Goal: Information Seeking & Learning: Find specific page/section

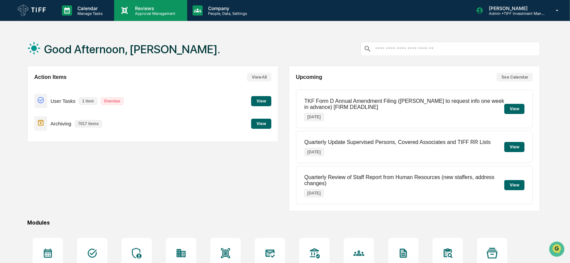
click at [149, 15] on p "Approval Management" at bounding box center [154, 13] width 49 height 5
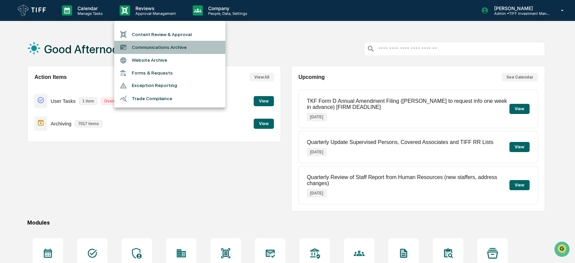
click at [153, 50] on li "Communications Archive" at bounding box center [169, 47] width 111 height 13
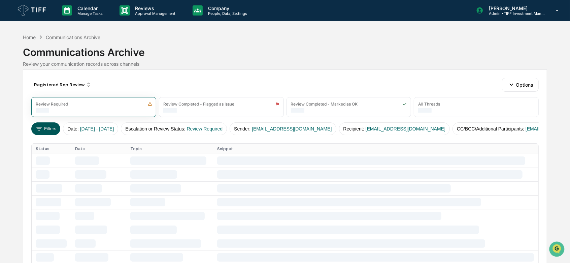
click at [52, 127] on button "Filters" at bounding box center [45, 128] width 29 height 13
click at [51, 81] on div "Registered Rep Review" at bounding box center [62, 84] width 63 height 11
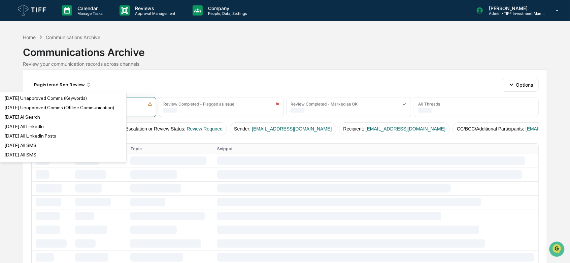
scroll to position [354, 0]
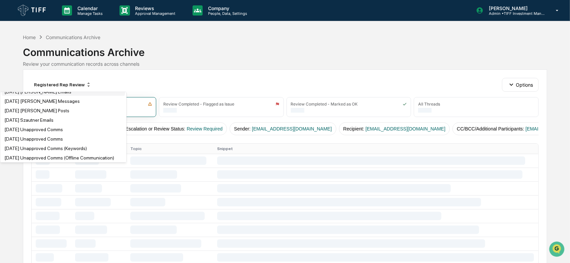
click at [51, 94] on div "[DATE] [PERSON_NAME] Emails" at bounding box center [37, 91] width 67 height 5
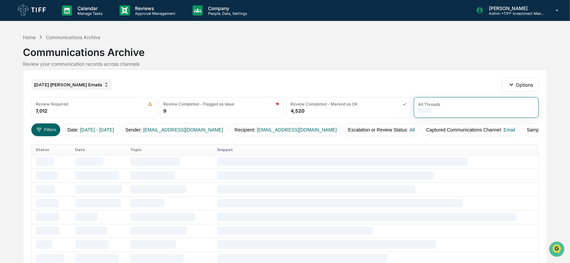
click at [72, 85] on div "[DATE] [PERSON_NAME] Emails" at bounding box center [71, 84] width 80 height 11
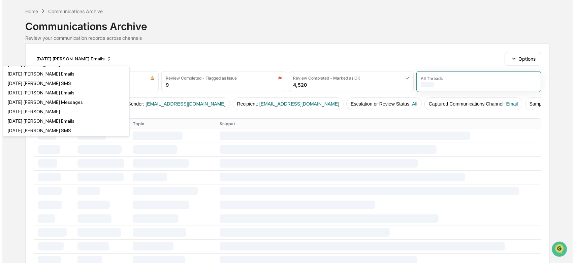
scroll to position [118, 0]
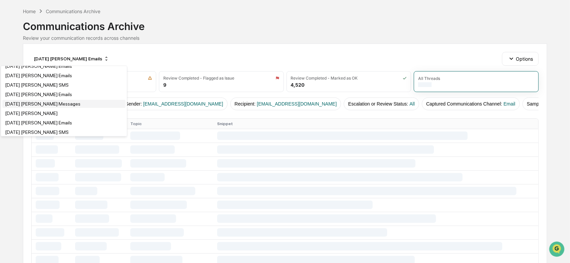
click at [52, 106] on div "[DATE] [PERSON_NAME] Messages" at bounding box center [42, 103] width 75 height 5
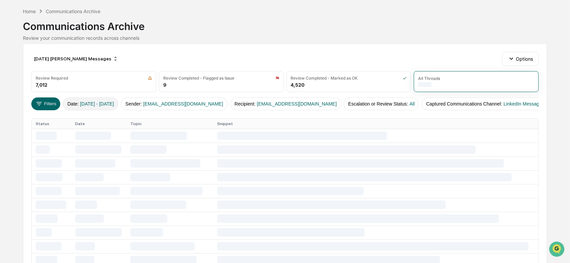
click at [89, 102] on span "[DATE] - [DATE]" at bounding box center [97, 103] width 34 height 5
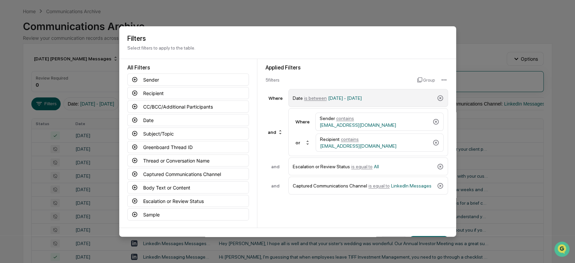
click at [362, 98] on span "[DATE] - [DATE]" at bounding box center [345, 97] width 34 height 5
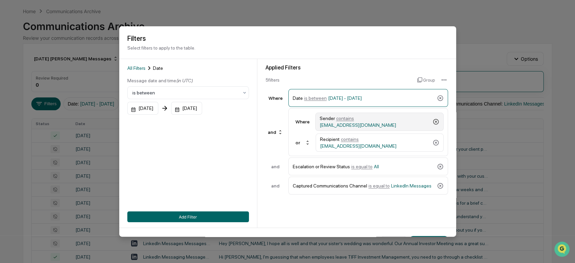
click at [435, 123] on icon at bounding box center [436, 122] width 6 height 6
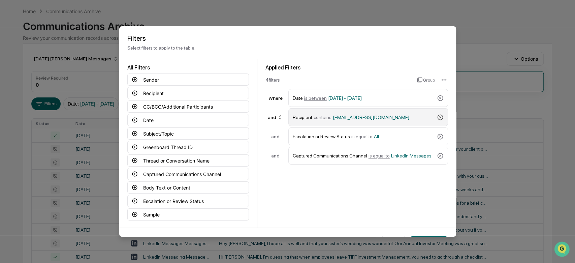
click at [437, 119] on icon at bounding box center [440, 117] width 6 height 6
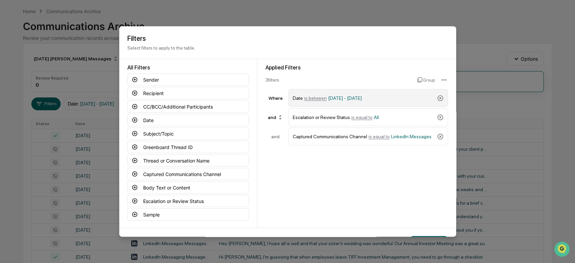
click at [350, 98] on span "[DATE] - [DATE]" at bounding box center [345, 97] width 34 height 5
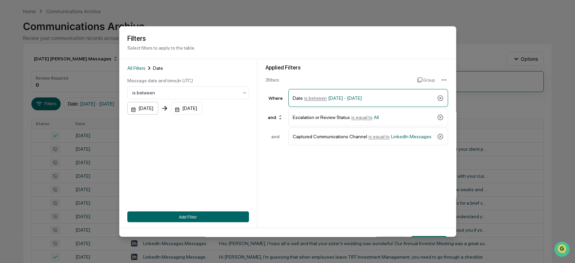
click at [151, 110] on div "[DATE]" at bounding box center [142, 108] width 31 height 13
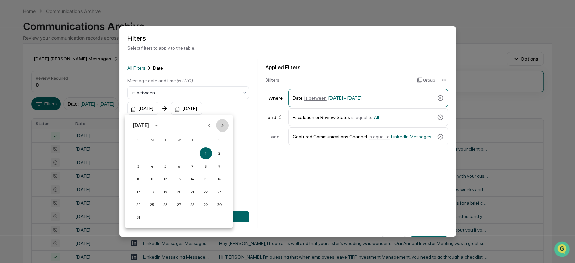
click at [227, 121] on button "Next month" at bounding box center [222, 125] width 13 height 13
click at [154, 152] on button "1" at bounding box center [152, 153] width 12 height 12
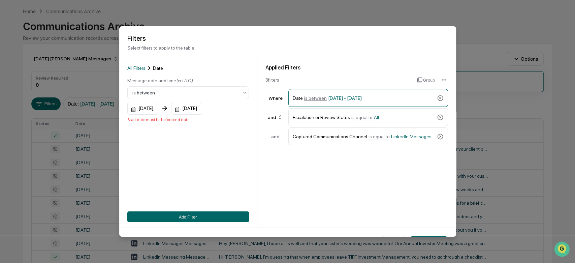
click at [202, 111] on div "[DATE]" at bounding box center [186, 108] width 31 height 13
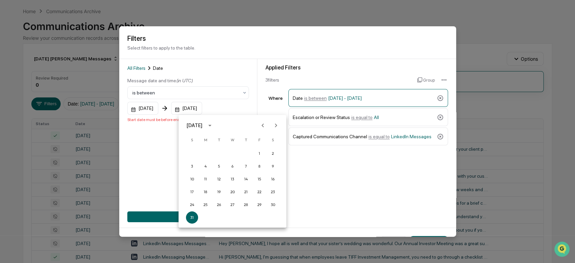
click at [211, 111] on div at bounding box center [287, 131] width 575 height 263
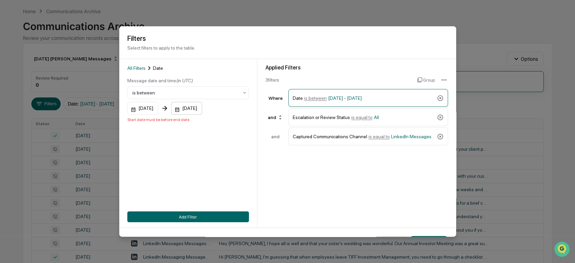
click at [202, 105] on div "[DATE]" at bounding box center [186, 108] width 31 height 13
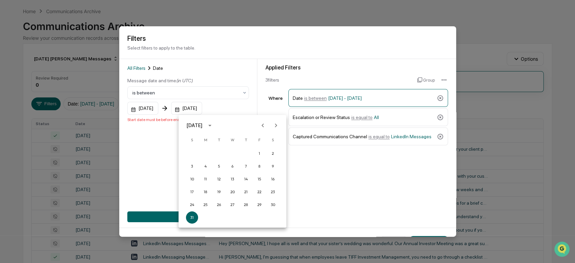
click at [277, 128] on icon "Next month" at bounding box center [275, 125] width 7 height 7
click at [221, 204] on button "30" at bounding box center [219, 204] width 12 height 12
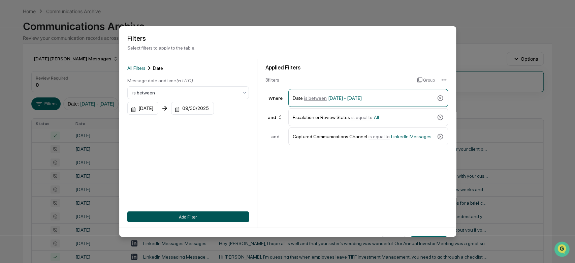
click at [194, 215] on button "Add Filter" at bounding box center [188, 216] width 122 height 11
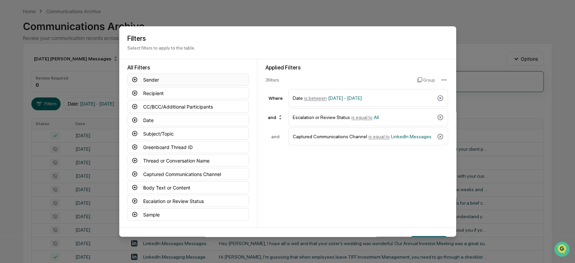
click at [140, 80] on button "Sender" at bounding box center [188, 79] width 122 height 12
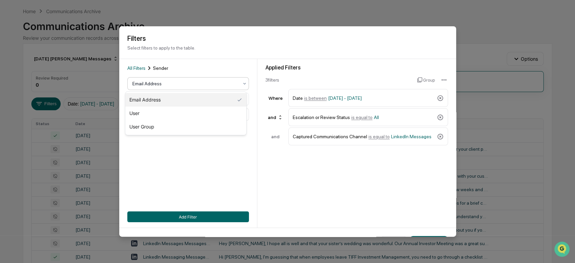
click at [155, 82] on div at bounding box center [185, 83] width 106 height 7
click at [148, 111] on div "User" at bounding box center [185, 112] width 121 height 13
click at [161, 119] on div "Select user" at bounding box center [188, 114] width 122 height 13
type input "*****"
click at [159, 138] on div "[PERSON_NAME]" at bounding box center [185, 131] width 121 height 16
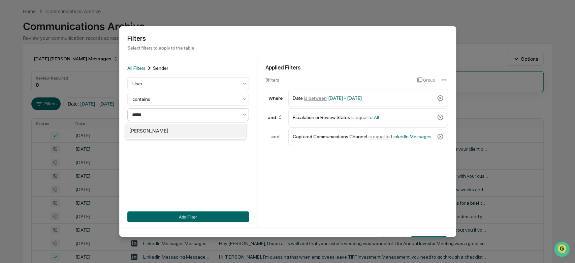
click at [168, 134] on div "[PERSON_NAME]" at bounding box center [185, 130] width 121 height 13
click at [193, 222] on div "All Filters Sender User contains [PERSON_NAME] Add Filter" at bounding box center [188, 143] width 138 height 168
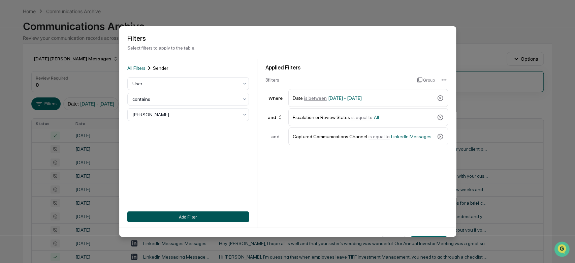
click at [196, 220] on button "Add Filter" at bounding box center [188, 216] width 122 height 11
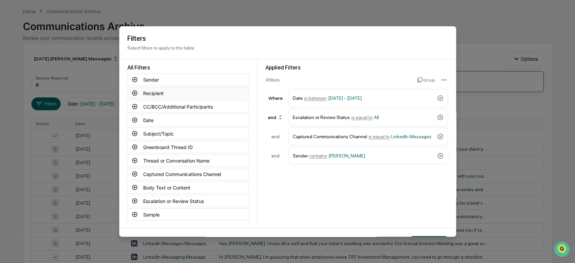
click at [162, 94] on button "Recipient" at bounding box center [188, 93] width 122 height 12
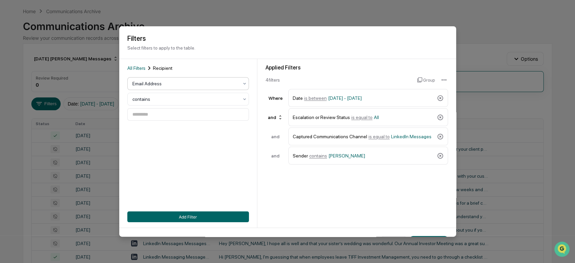
click at [164, 84] on div at bounding box center [185, 83] width 106 height 7
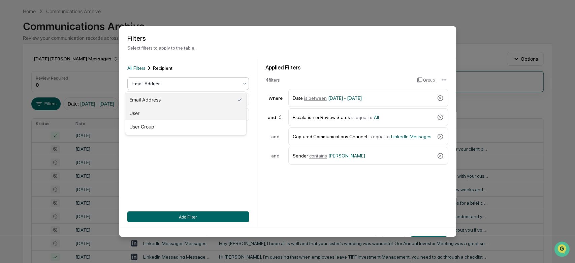
click at [163, 112] on div "User" at bounding box center [185, 112] width 121 height 13
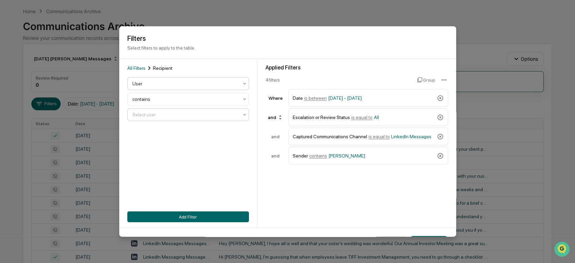
click at [170, 117] on div at bounding box center [185, 114] width 106 height 7
type input "****"
click at [169, 131] on div "[PERSON_NAME]" at bounding box center [185, 130] width 121 height 13
click at [193, 215] on button "Add Filter" at bounding box center [188, 216] width 122 height 11
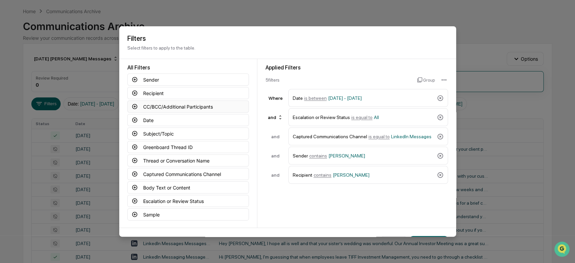
click at [165, 106] on button "CC/BCC/Additional Participants" at bounding box center [188, 106] width 122 height 12
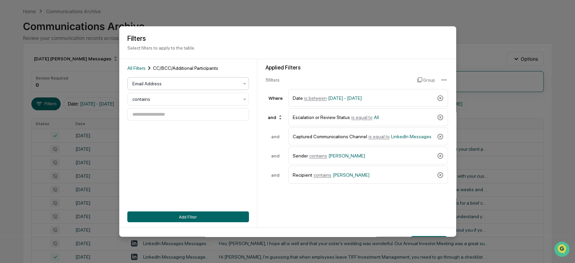
click at [180, 88] on div "Email Address" at bounding box center [185, 83] width 113 height 9
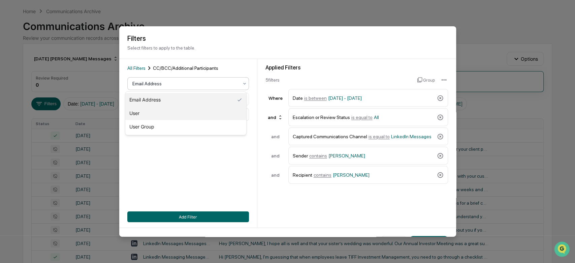
click at [164, 116] on div "User" at bounding box center [185, 112] width 121 height 13
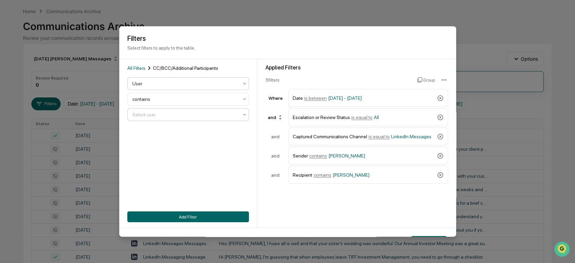
click at [175, 119] on div "Select user" at bounding box center [185, 114] width 113 height 9
type input "****"
click at [180, 131] on div "[PERSON_NAME]" at bounding box center [185, 130] width 121 height 13
click at [212, 217] on button "Add Filter" at bounding box center [188, 216] width 122 height 11
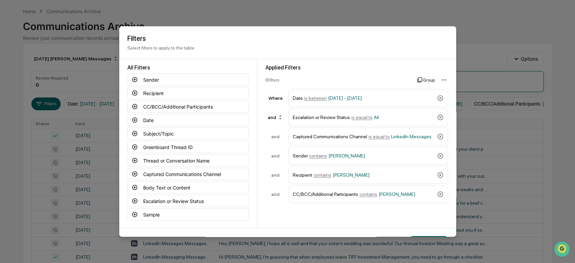
click at [419, 79] on icon at bounding box center [419, 79] width 5 height 5
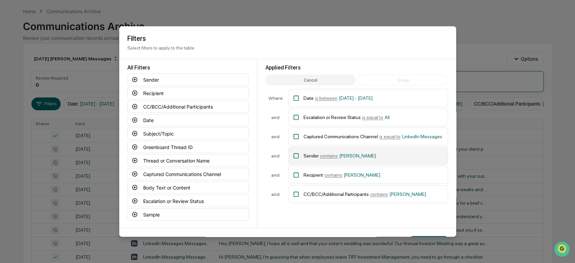
click at [300, 160] on div "Sender contains [PERSON_NAME]" at bounding box center [368, 155] width 160 height 18
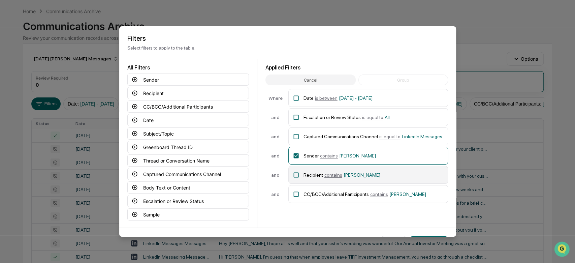
click at [295, 178] on div at bounding box center [296, 175] width 7 height 12
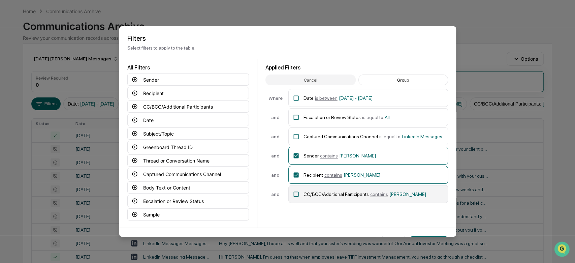
click at [297, 196] on div "CC/BCC/Additional Participants contains [PERSON_NAME]" at bounding box center [368, 194] width 160 height 18
click at [395, 84] on button "Group" at bounding box center [402, 79] width 89 height 11
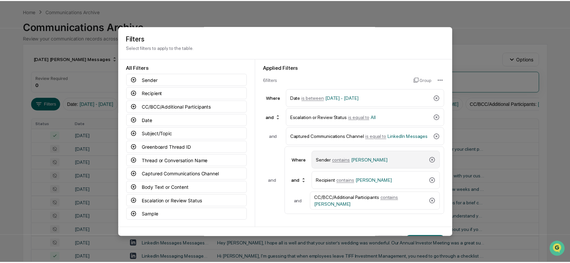
scroll to position [25, 0]
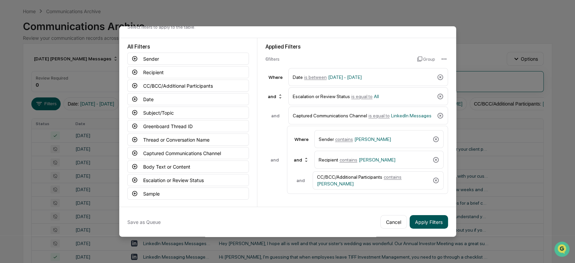
click at [430, 217] on button "Apply Filters" at bounding box center [428, 221] width 38 height 13
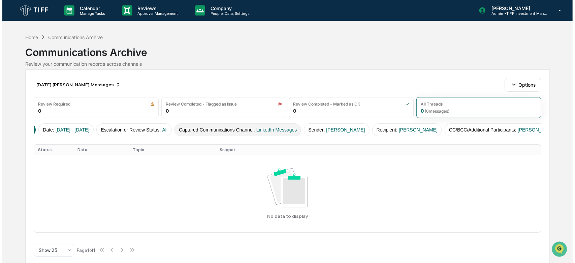
scroll to position [0, 0]
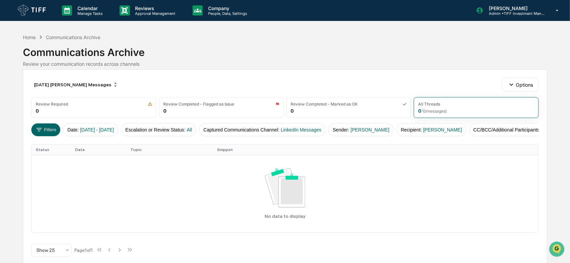
click at [242, 71] on div "[DATE] [PERSON_NAME] Messages Options Review Required 0 Review Completed - Flag…" at bounding box center [285, 169] width 524 height 201
click at [56, 131] on button "Filters" at bounding box center [45, 129] width 29 height 13
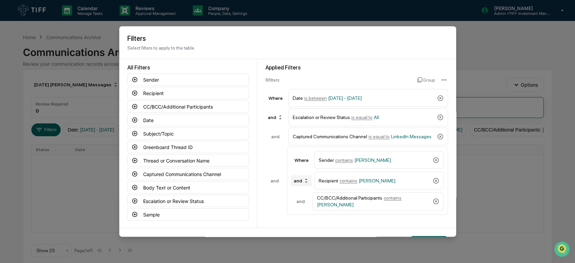
click at [294, 183] on div "and" at bounding box center [301, 180] width 21 height 11
click at [299, 201] on div "or" at bounding box center [300, 202] width 27 height 8
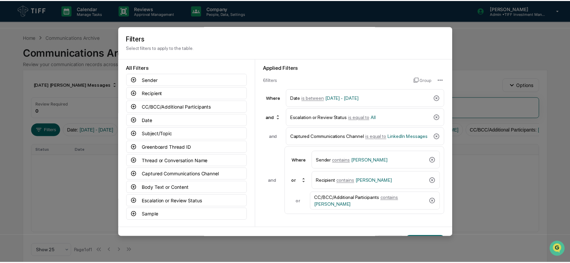
scroll to position [25, 0]
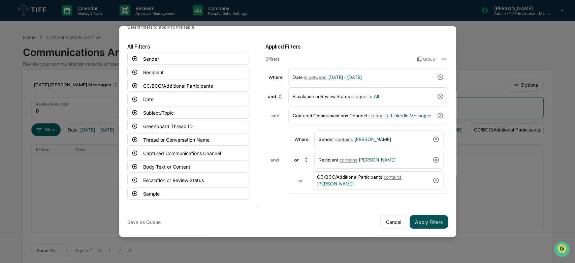
click at [431, 215] on button "Apply Filters" at bounding box center [428, 221] width 38 height 13
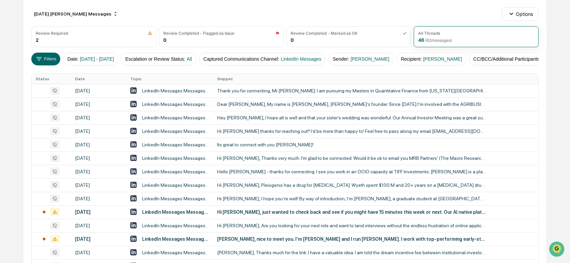
scroll to position [73, 0]
